Goal: Task Accomplishment & Management: Use online tool/utility

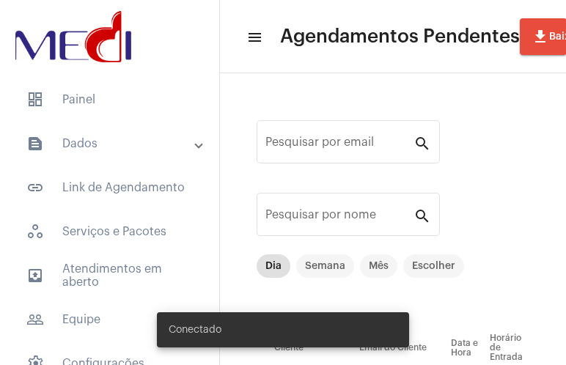
click at [147, 149] on mat-panel-title "text_snippet_outlined Dados" at bounding box center [110, 144] width 169 height 18
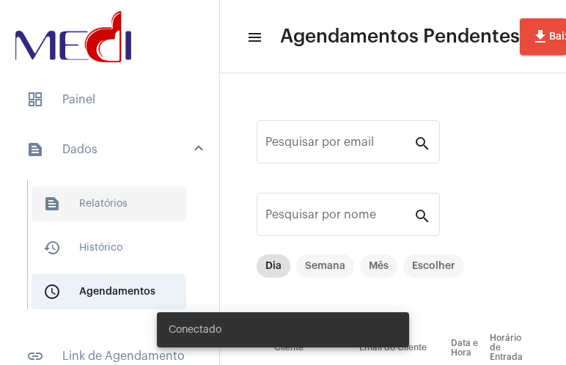
click at [117, 206] on span "text_snippet_outlined Relatórios" at bounding box center [109, 203] width 155 height 35
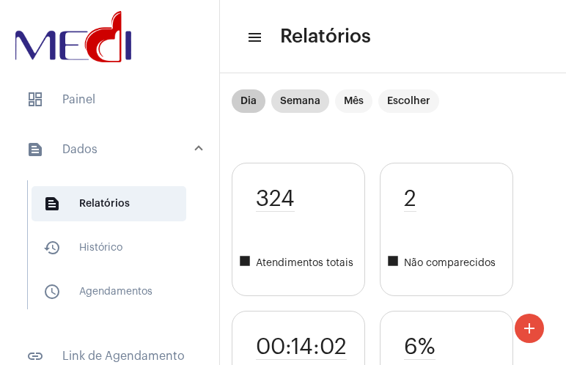
click at [247, 100] on mat-chip "Dia" at bounding box center [249, 100] width 34 height 23
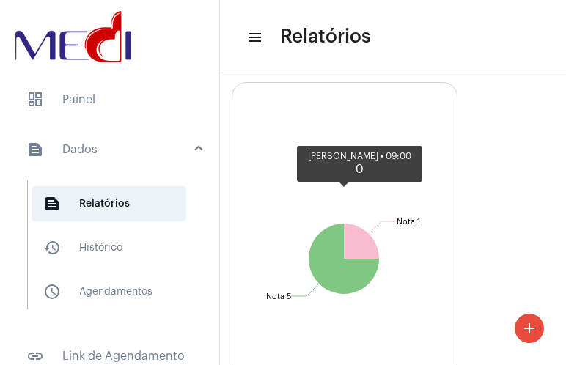
scroll to position [3199, 0]
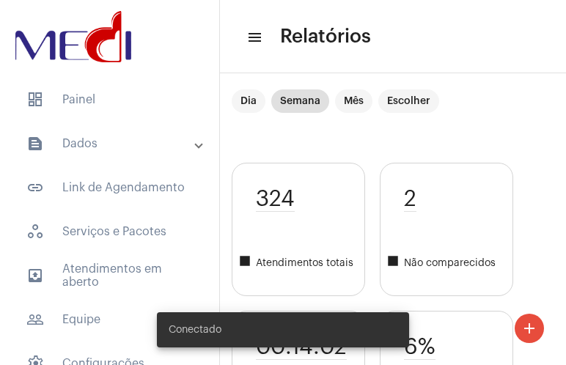
click at [169, 145] on mat-panel-title "text_snippet_outlined Dados" at bounding box center [110, 144] width 169 height 18
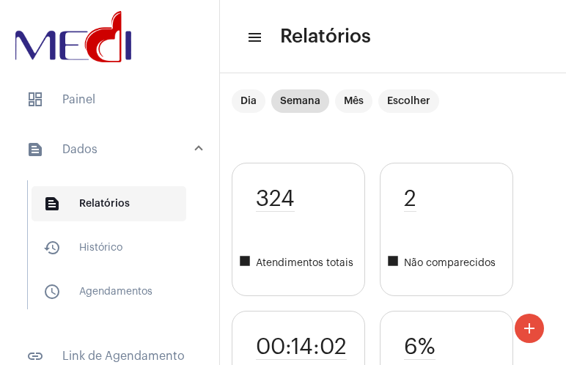
click at [117, 203] on span "text_snippet_outlined Relatórios" at bounding box center [109, 203] width 155 height 35
click at [250, 101] on mat-chip "Dia" at bounding box center [249, 100] width 34 height 23
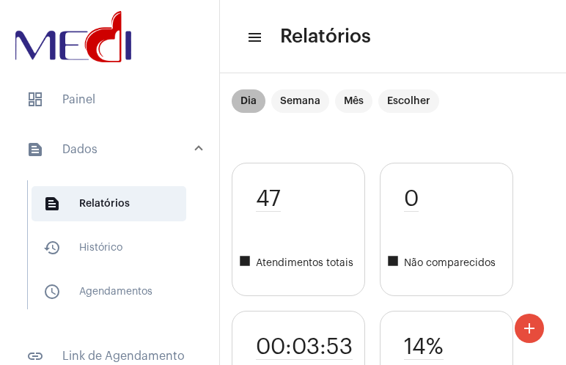
click at [250, 101] on mat-chip "Dia" at bounding box center [249, 100] width 34 height 23
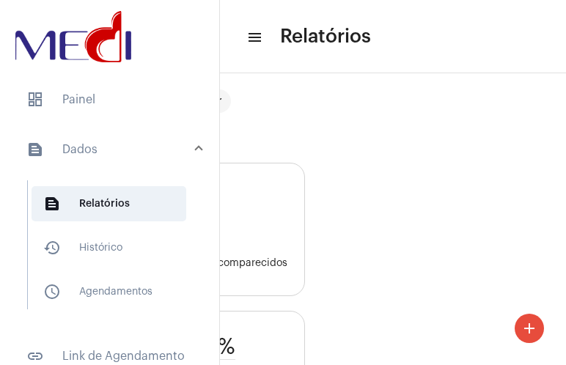
scroll to position [0, 114]
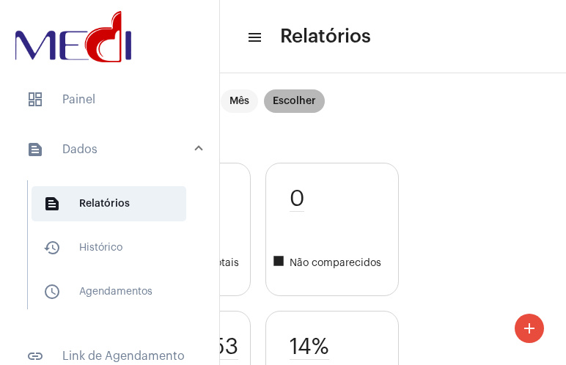
click at [305, 103] on mat-chip "Escolher" at bounding box center [294, 100] width 61 height 23
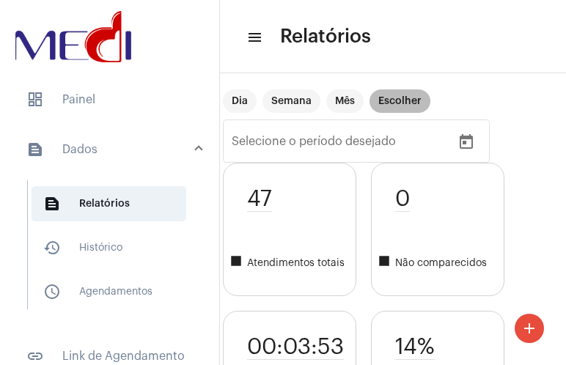
scroll to position [0, 0]
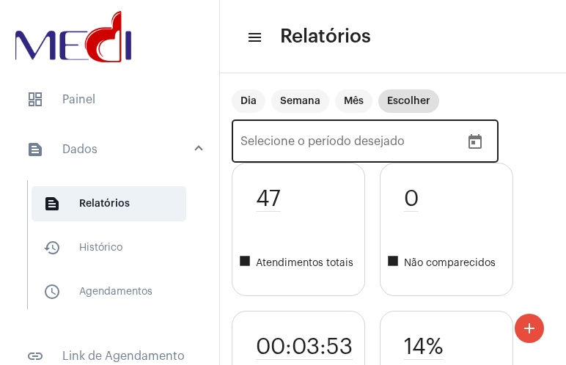
click at [476, 136] on icon "Open calendar" at bounding box center [474, 141] width 13 height 15
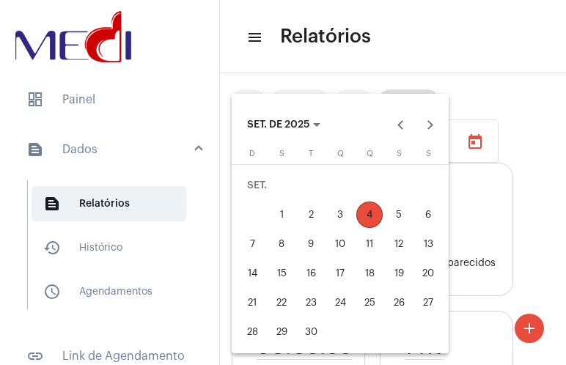
click at [333, 215] on div "3" at bounding box center [340, 215] width 26 height 26
type input "[DATE]"
click at [366, 218] on div "4" at bounding box center [369, 215] width 26 height 26
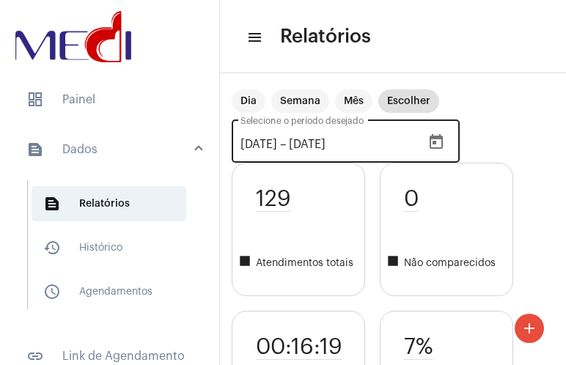
click at [377, 143] on input "[DATE]" at bounding box center [333, 144] width 88 height 13
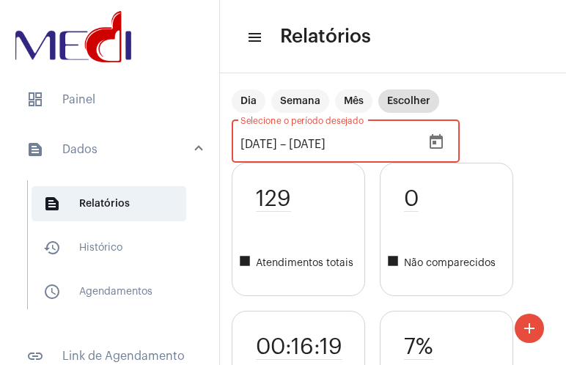
click at [445, 142] on icon "Open calendar" at bounding box center [436, 142] width 18 height 18
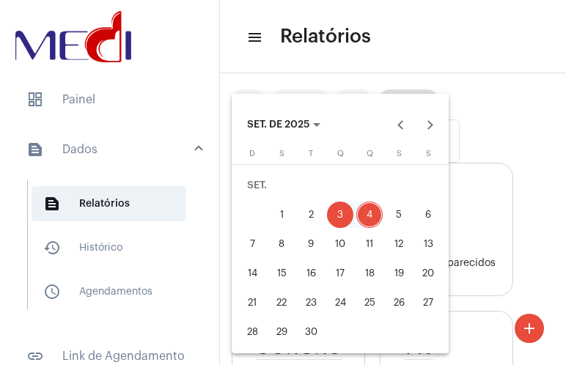
click at [314, 215] on div "2" at bounding box center [311, 215] width 26 height 26
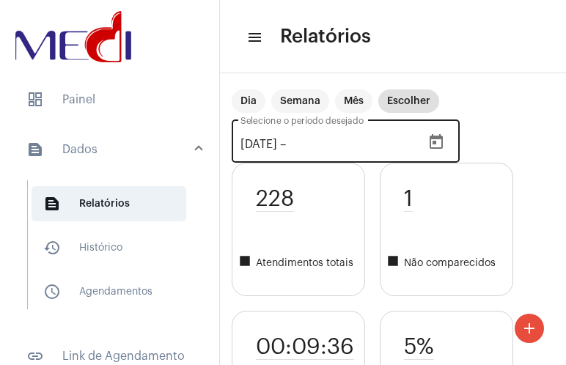
click at [445, 147] on icon "Open calendar" at bounding box center [436, 142] width 18 height 18
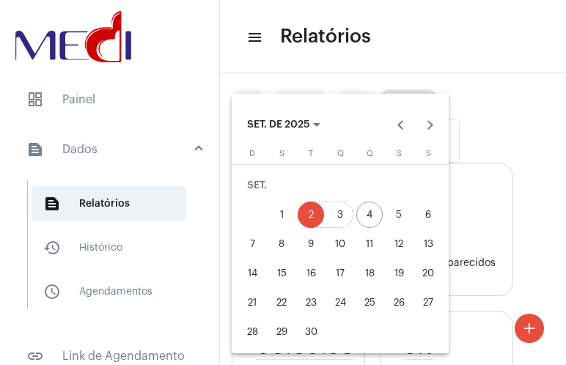
click at [344, 213] on div "3" at bounding box center [340, 215] width 26 height 26
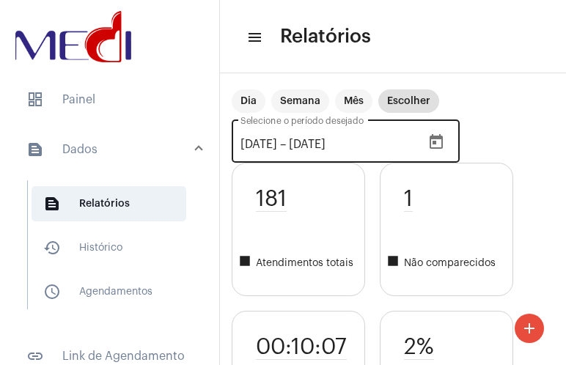
click at [443, 142] on icon "Open calendar" at bounding box center [435, 141] width 13 height 15
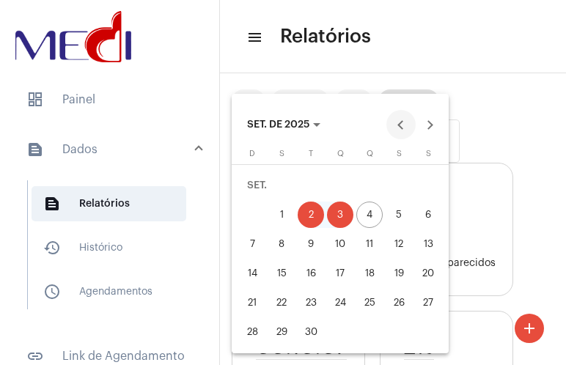
click at [397, 133] on button "Previous month" at bounding box center [400, 124] width 29 height 29
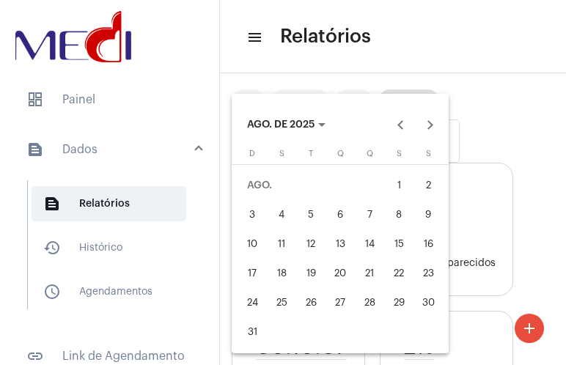
click at [399, 182] on div "1" at bounding box center [399, 185] width 26 height 26
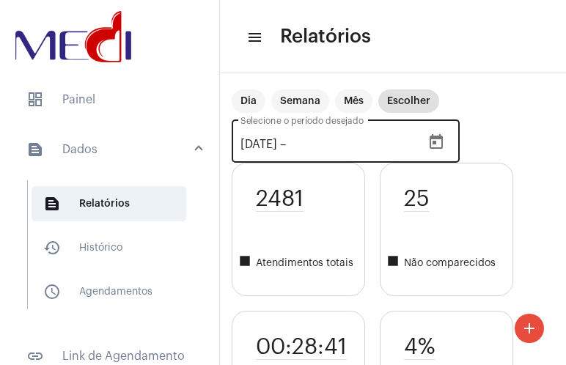
click at [443, 141] on icon "Open calendar" at bounding box center [435, 141] width 13 height 15
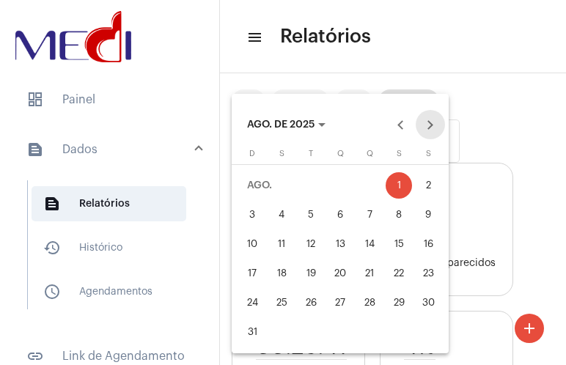
click at [427, 130] on button "Next month" at bounding box center [430, 124] width 29 height 29
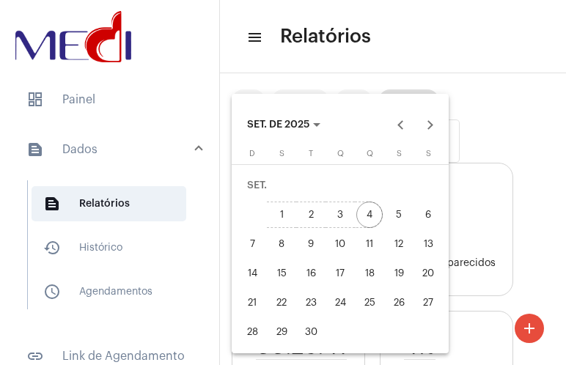
click at [373, 210] on div "4" at bounding box center [369, 215] width 26 height 26
